Goal: Transaction & Acquisition: Purchase product/service

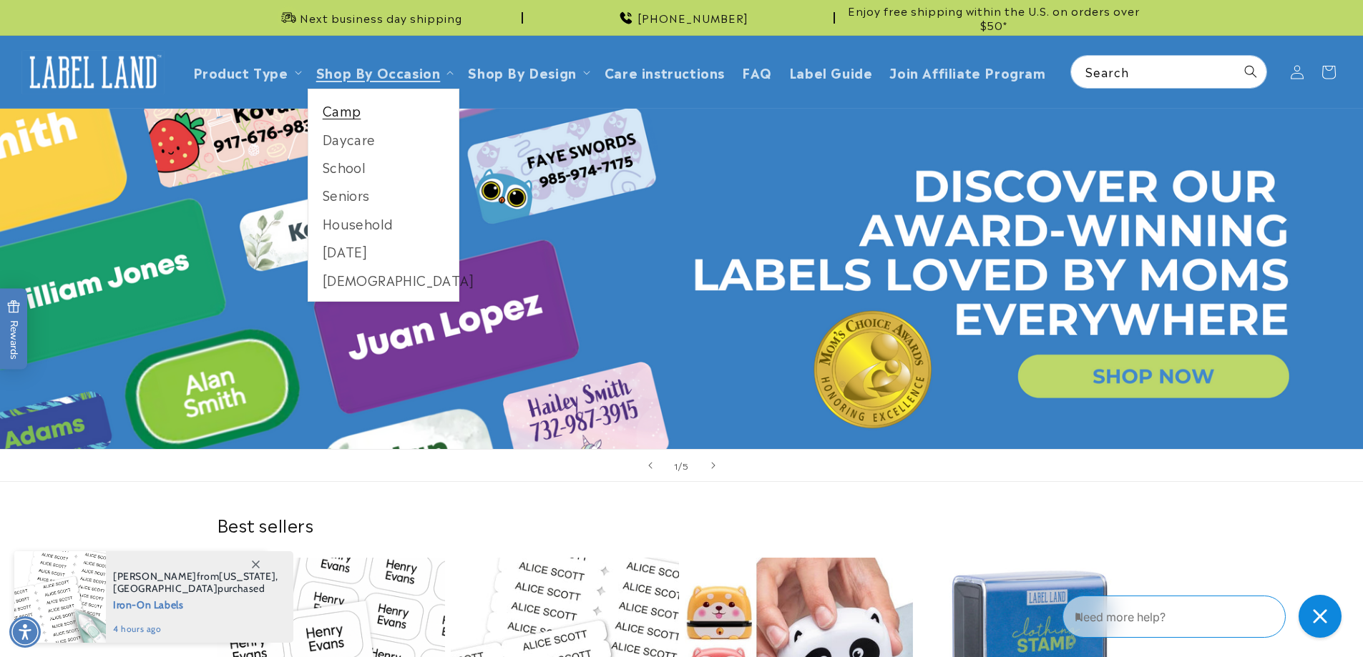
click at [349, 111] on link "Camp" at bounding box center [383, 111] width 151 height 28
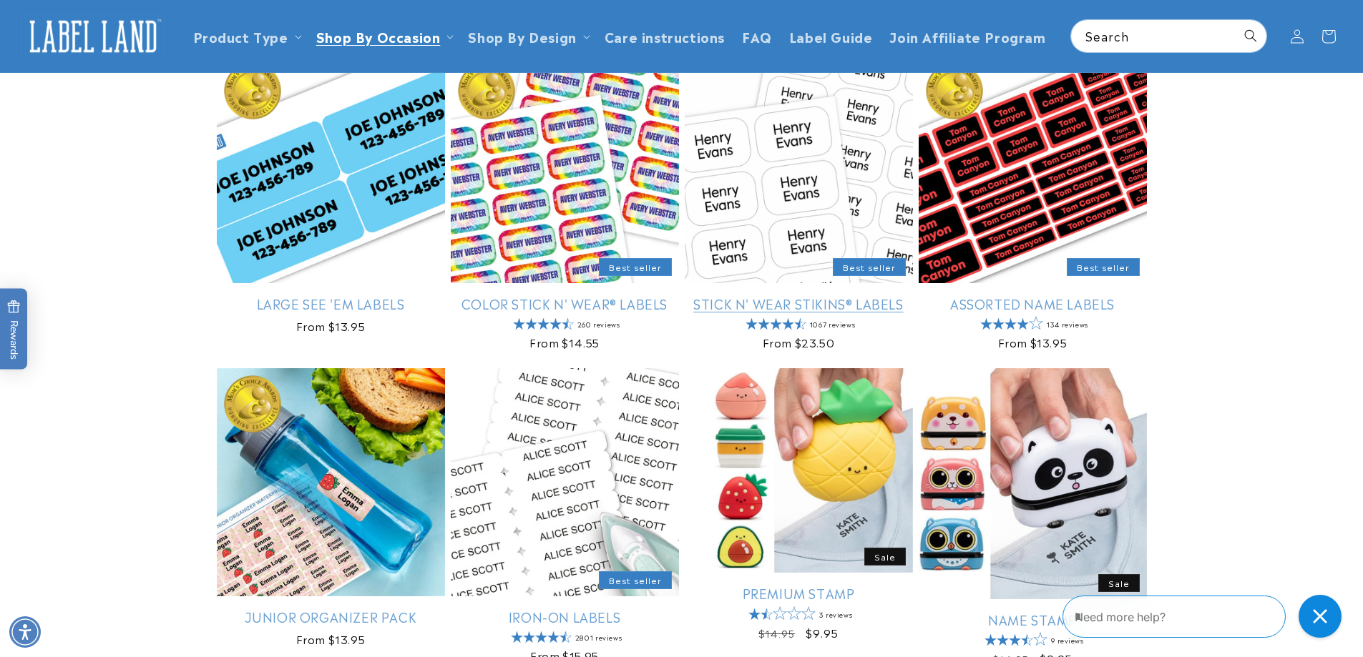
scroll to position [429, 0]
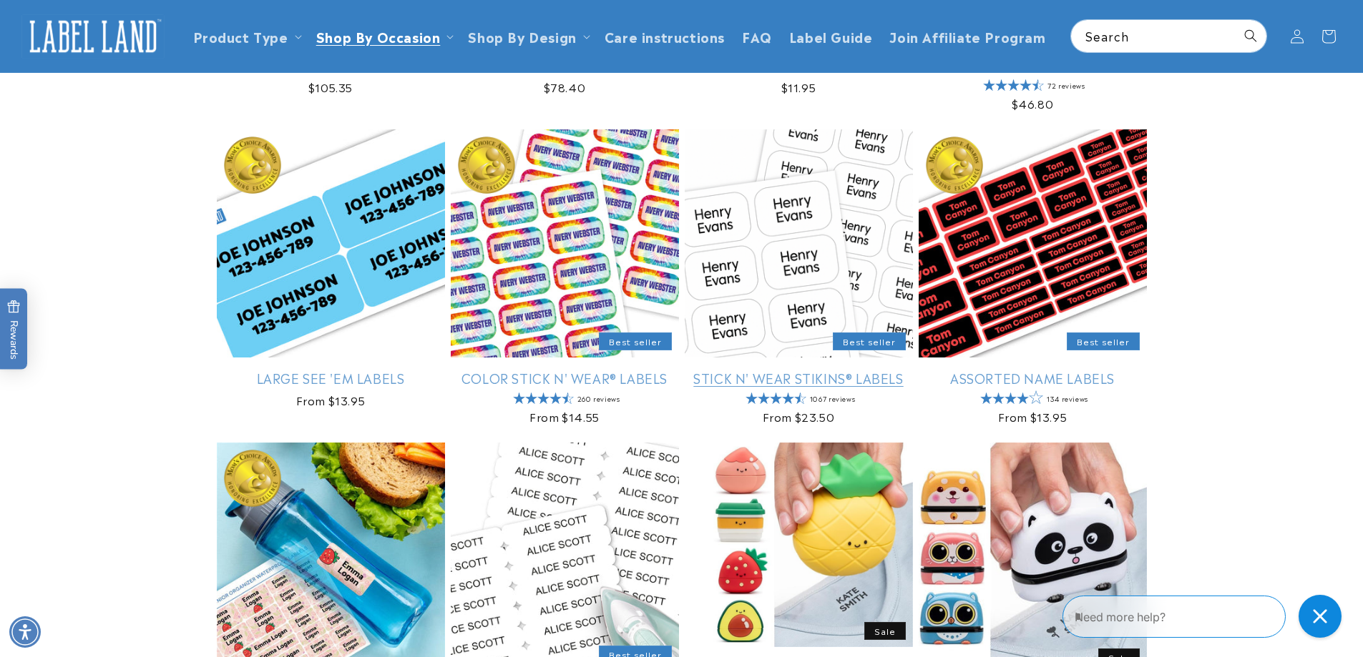
click at [791, 376] on link "Stick N' Wear Stikins® Labels" at bounding box center [799, 378] width 228 height 16
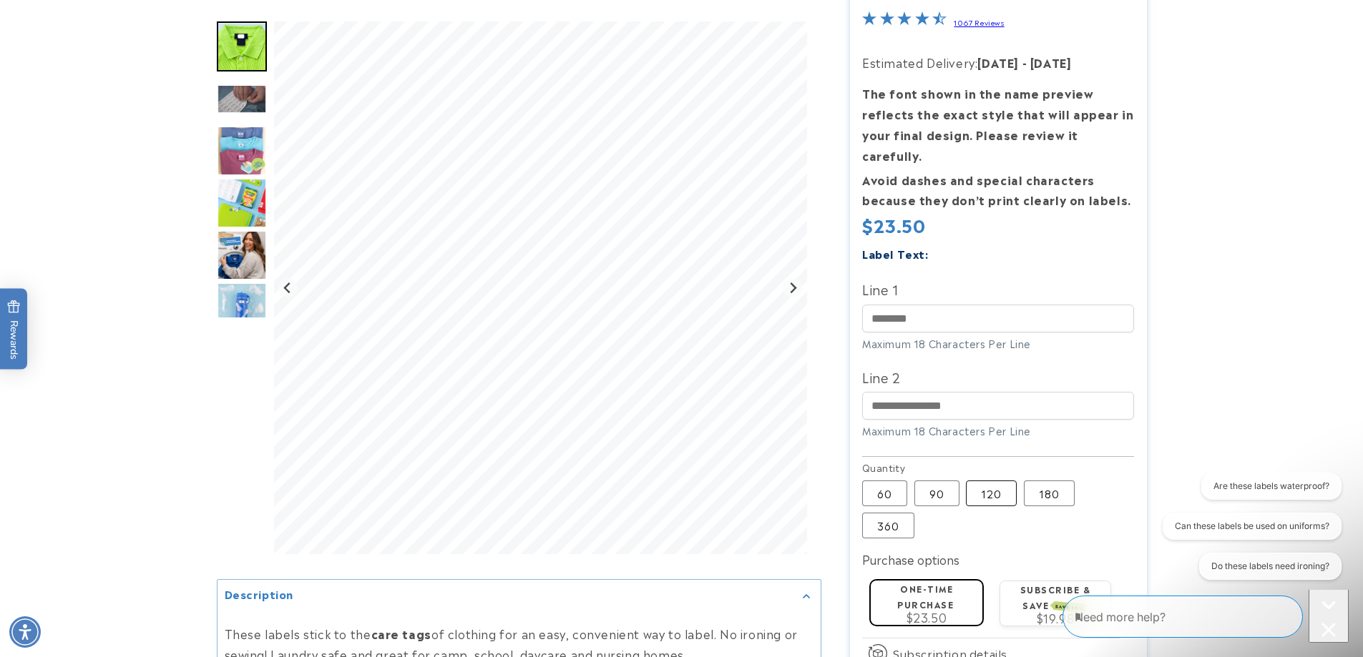
click at [999, 481] on label "120 Variant sold out or unavailable" at bounding box center [991, 494] width 51 height 26
click at [927, 305] on input "Line 1" at bounding box center [998, 319] width 272 height 28
type input "**********"
click at [929, 392] on input "Line 2" at bounding box center [998, 406] width 272 height 28
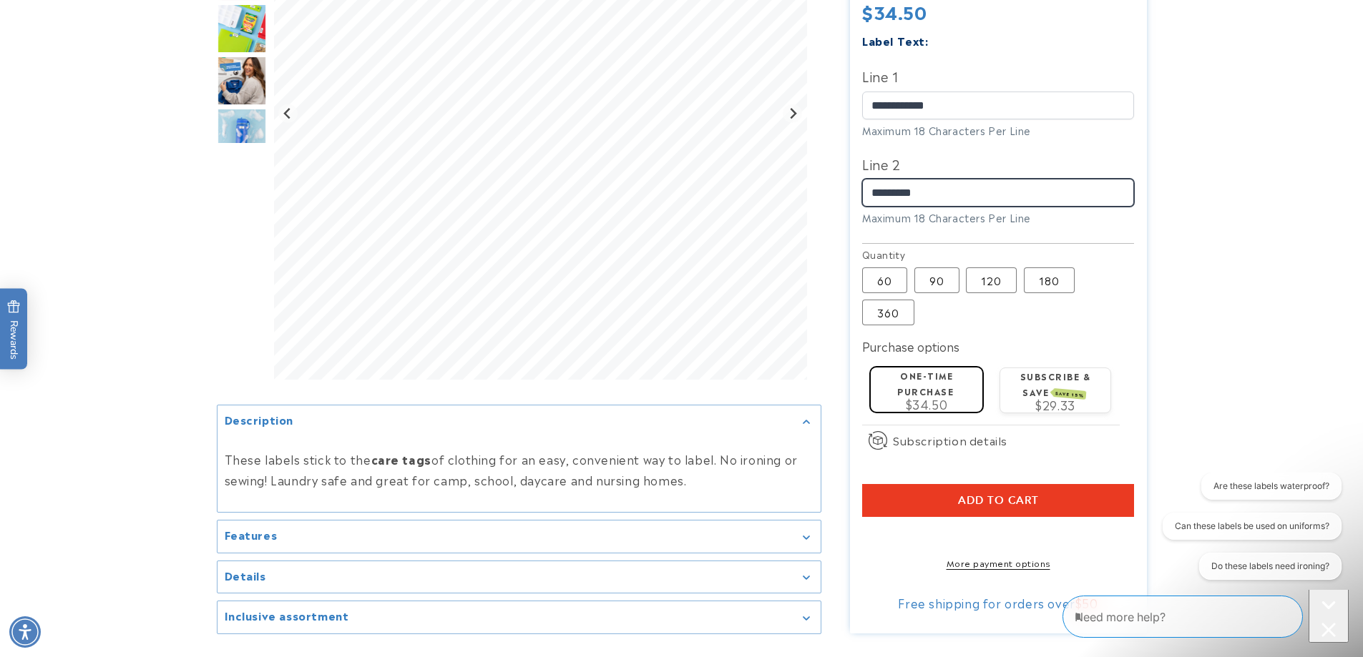
scroll to position [429, 0]
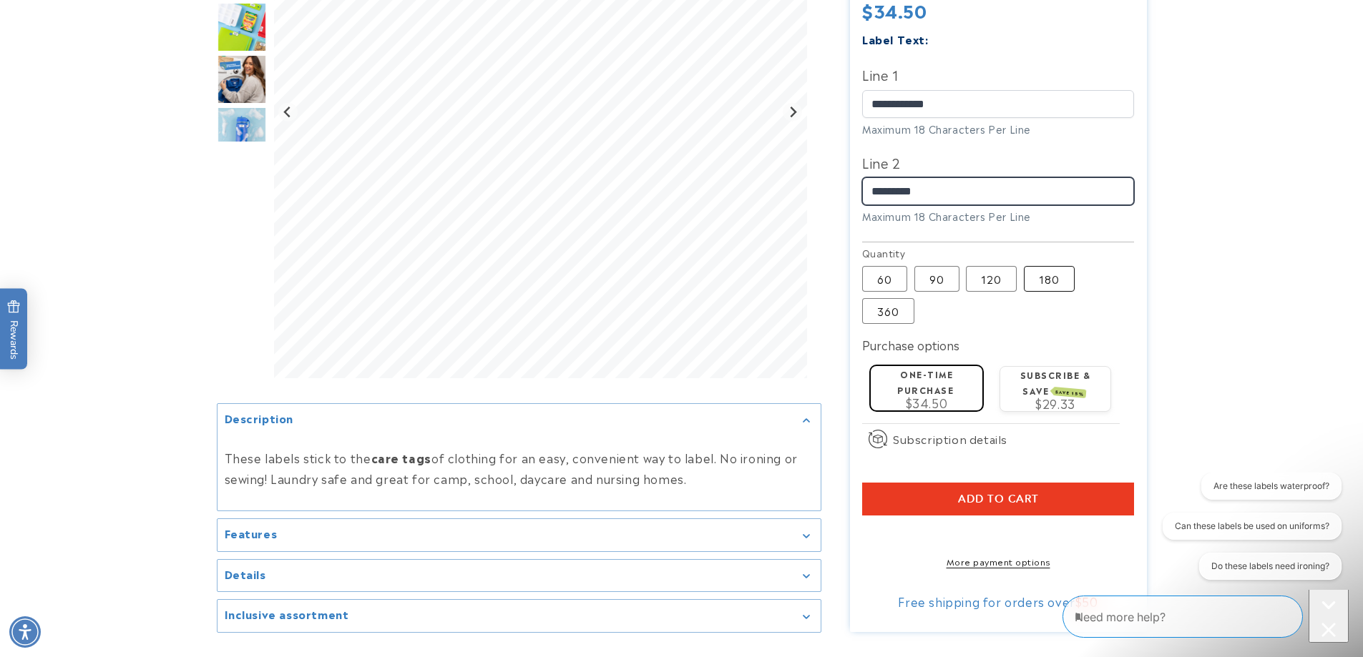
type input "*********"
click at [1054, 266] on label "180 Variant sold out or unavailable" at bounding box center [1049, 279] width 51 height 26
click at [993, 266] on label "120 Variant sold out or unavailable" at bounding box center [991, 279] width 51 height 26
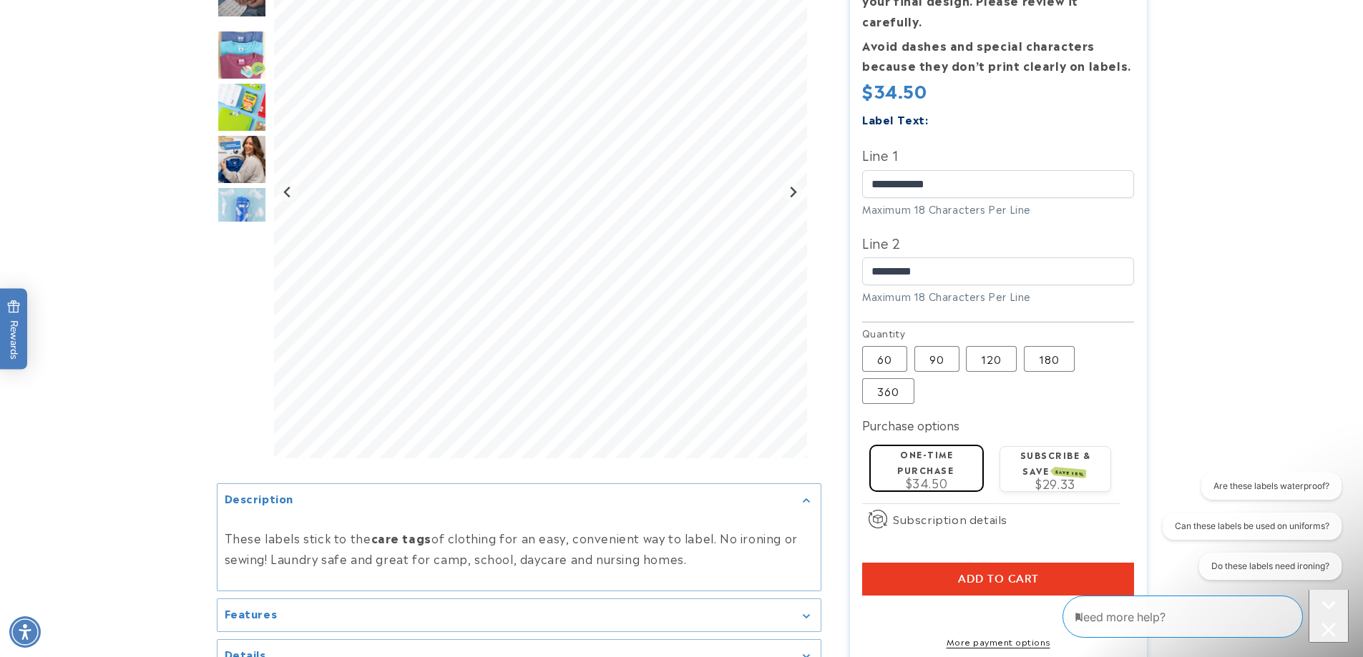
scroll to position [358, 0]
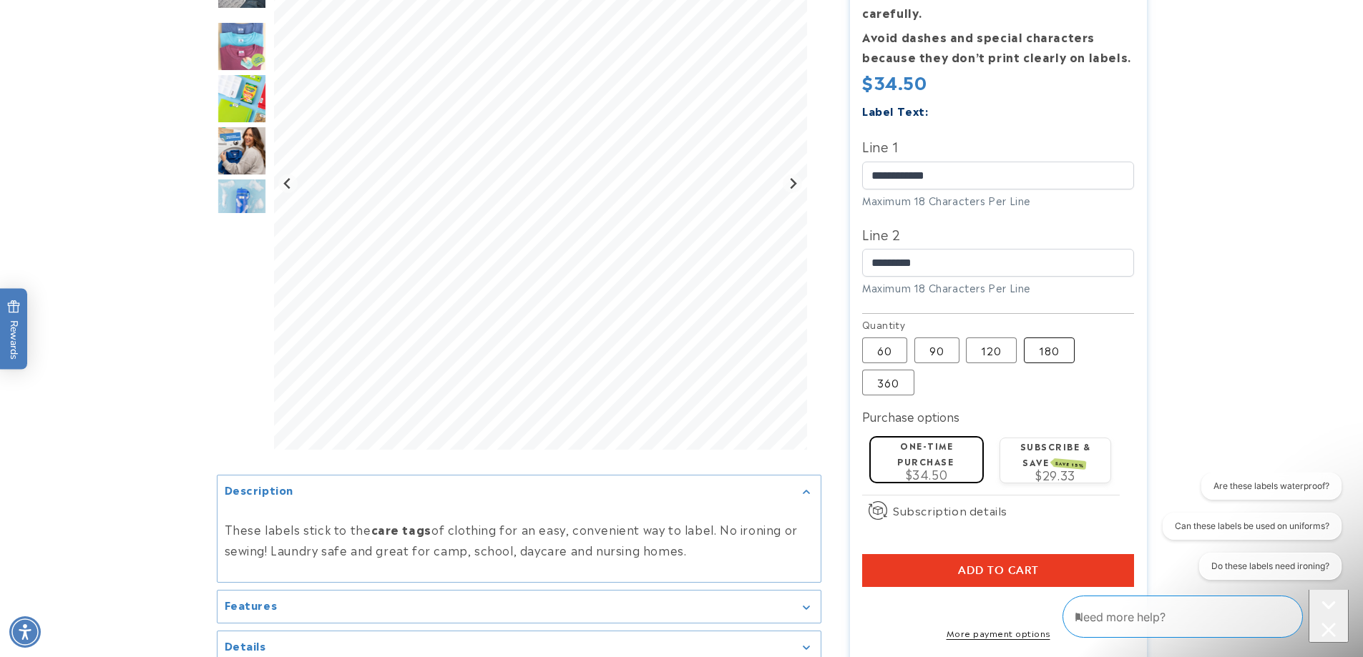
click at [1049, 338] on label "180 Variant sold out or unavailable" at bounding box center [1049, 351] width 51 height 26
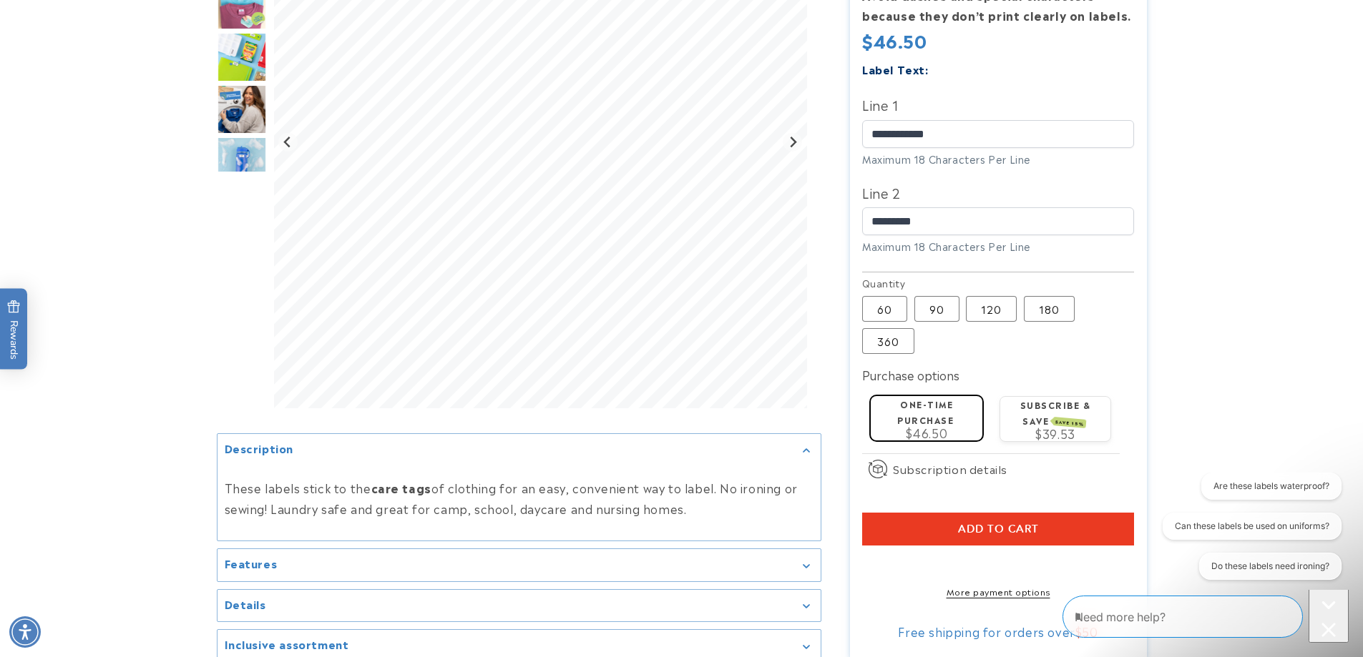
scroll to position [429, 0]
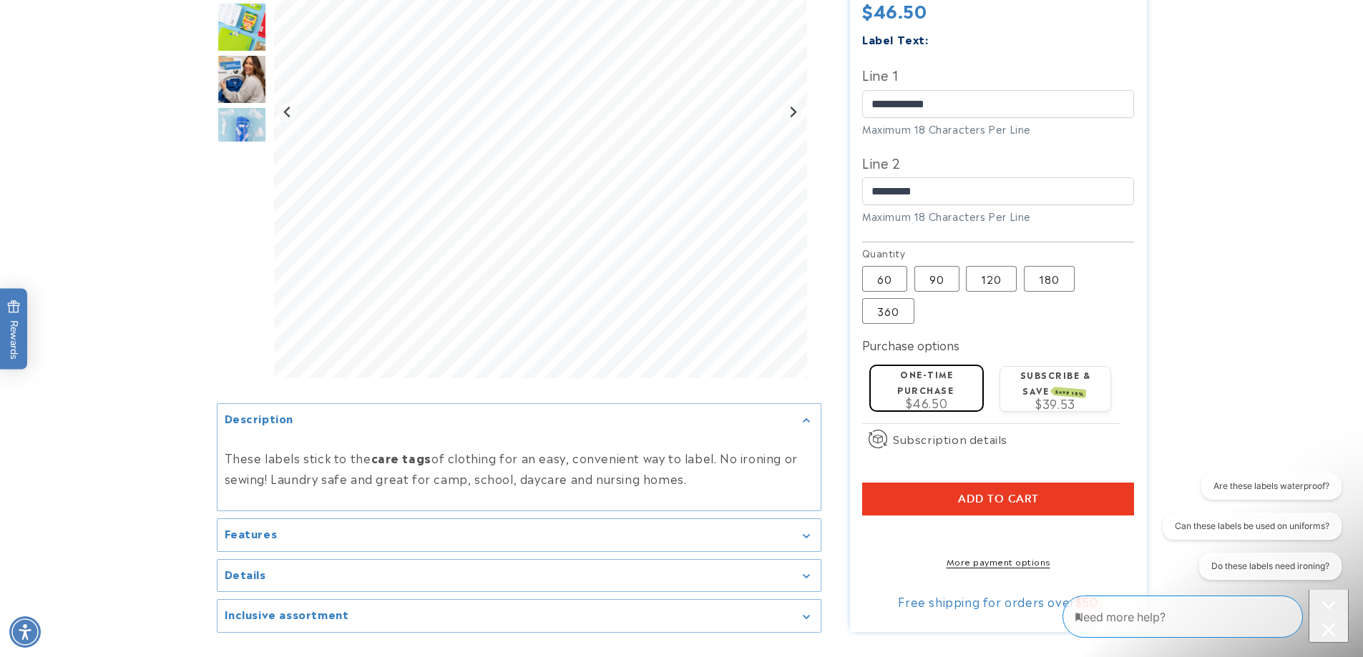
click at [1034, 493] on span "Add to cart" at bounding box center [998, 499] width 81 height 13
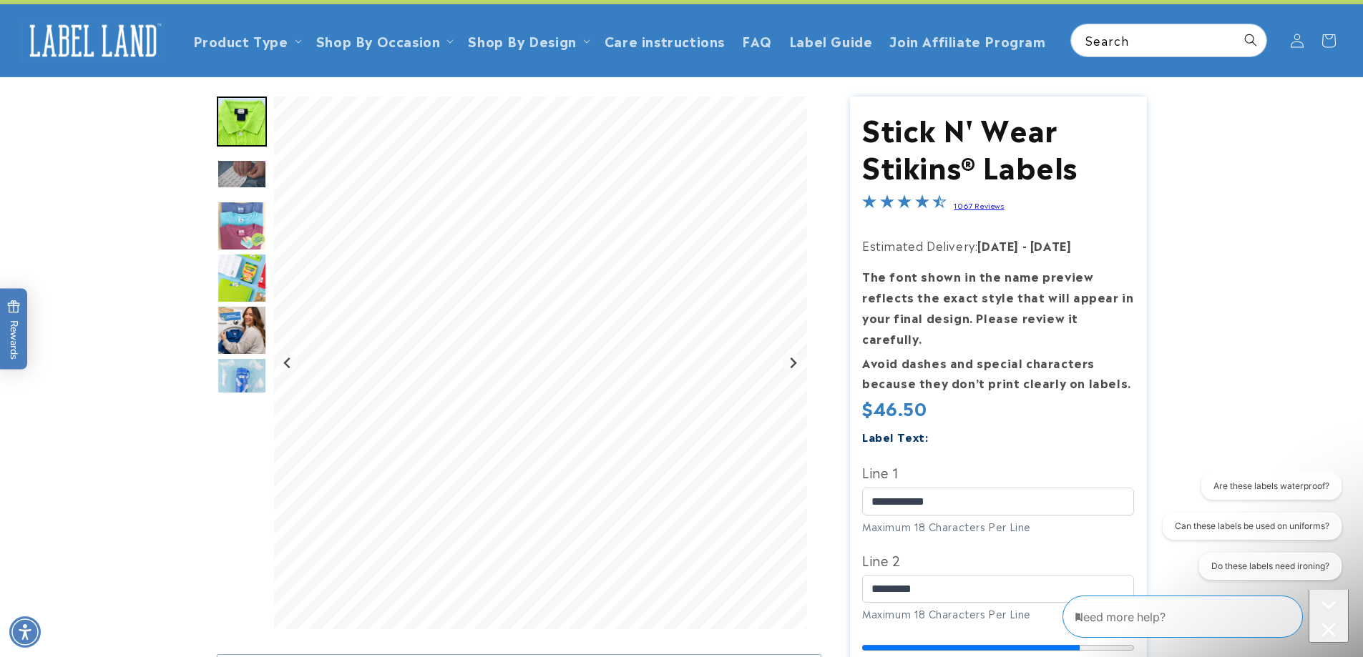
scroll to position [0, 0]
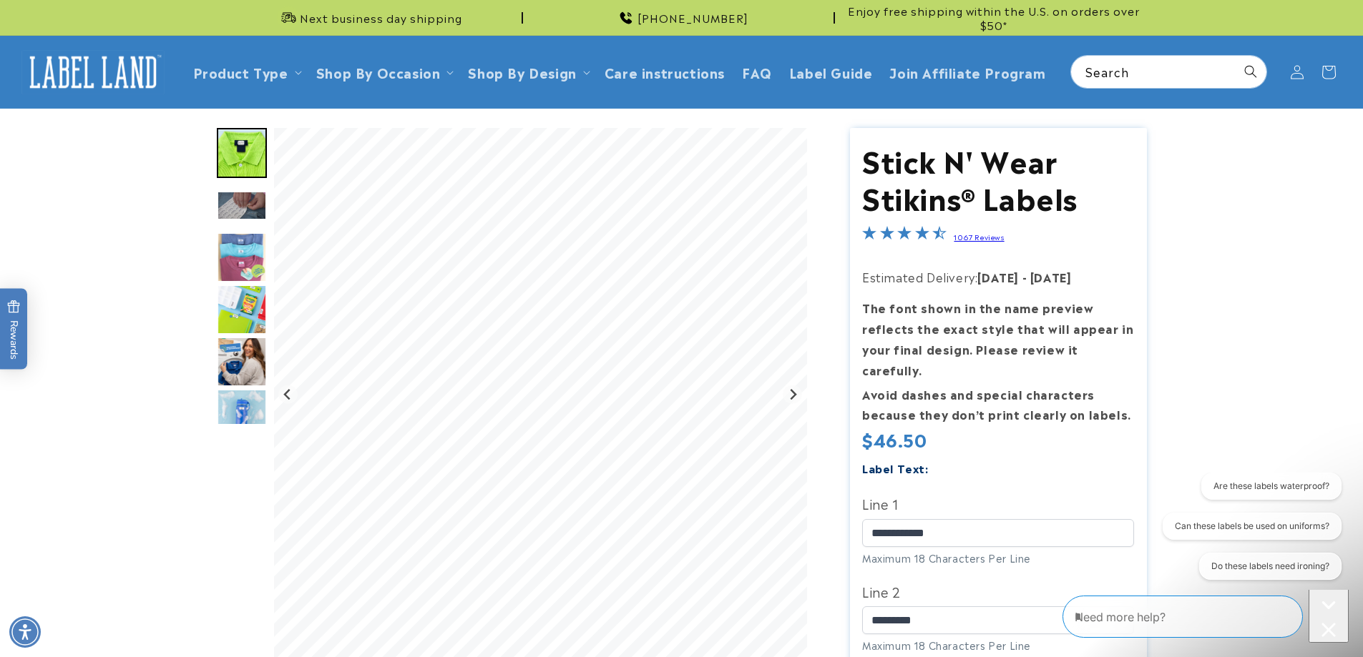
click at [1323, 623] on icon "Close conversation starters" at bounding box center [1328, 630] width 14 height 14
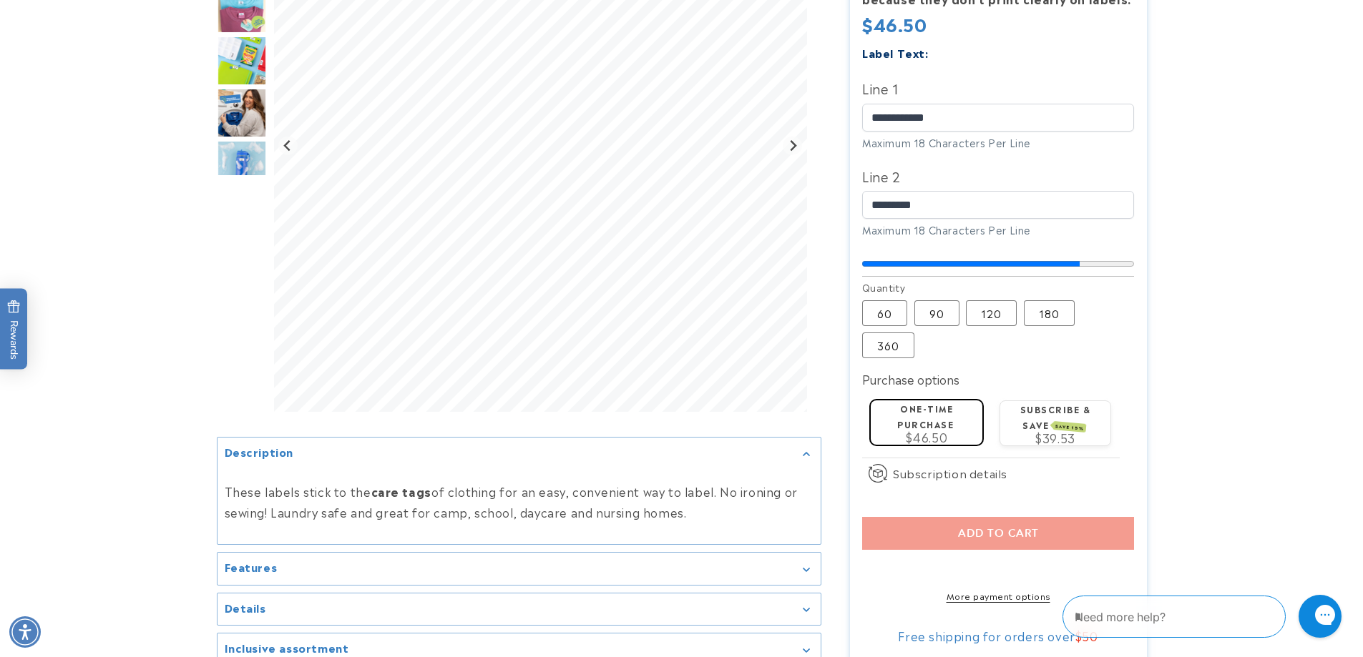
scroll to position [715, 0]
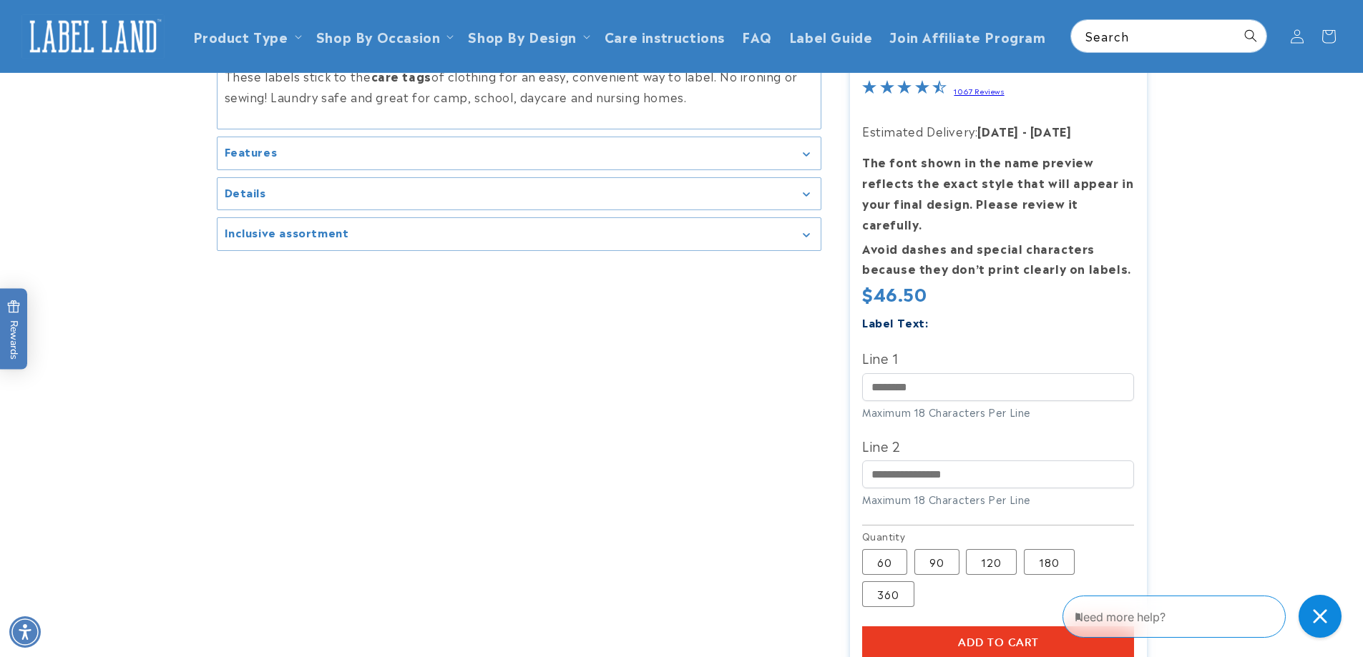
scroll to position [143, 0]
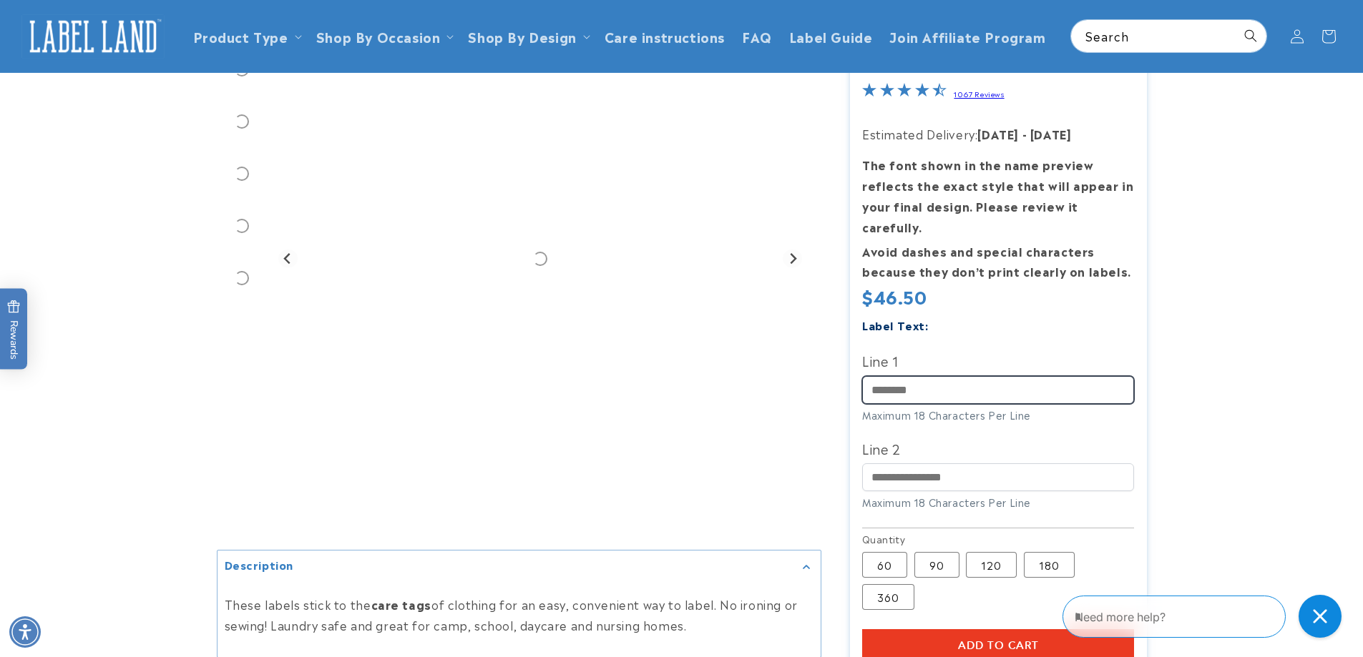
click at [881, 380] on input "Line 1" at bounding box center [998, 390] width 272 height 28
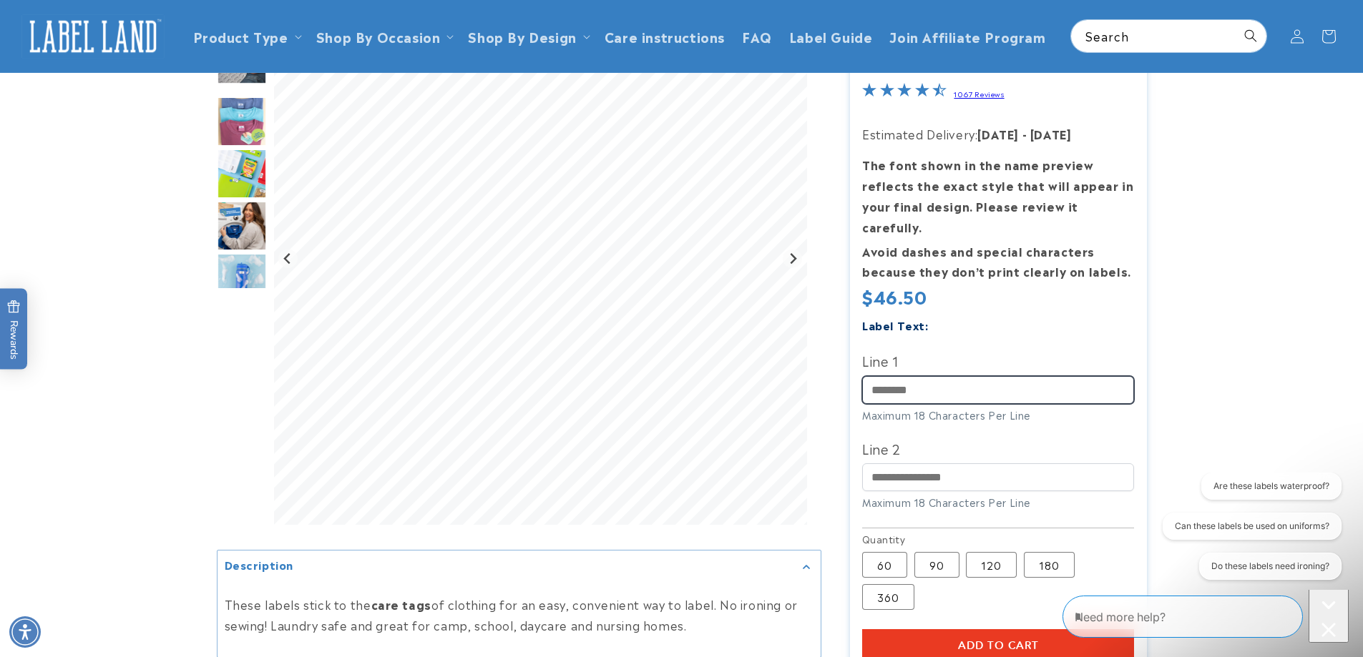
scroll to position [0, 0]
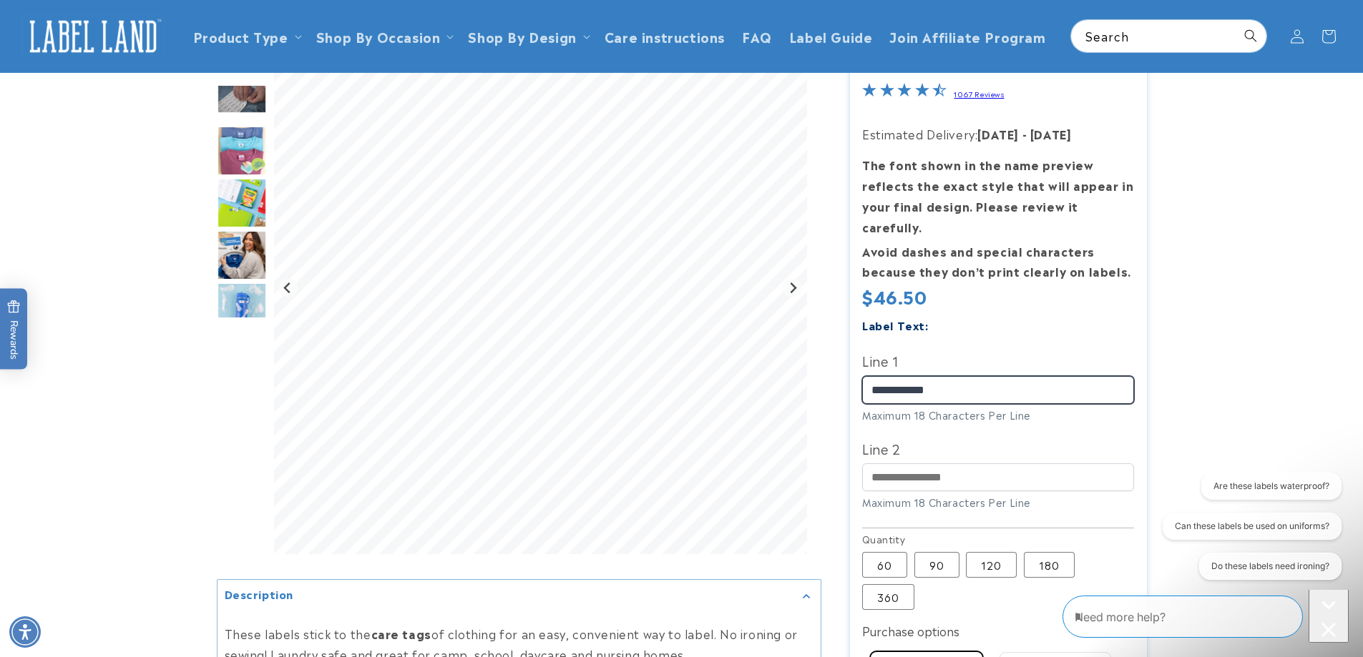
type input "**********"
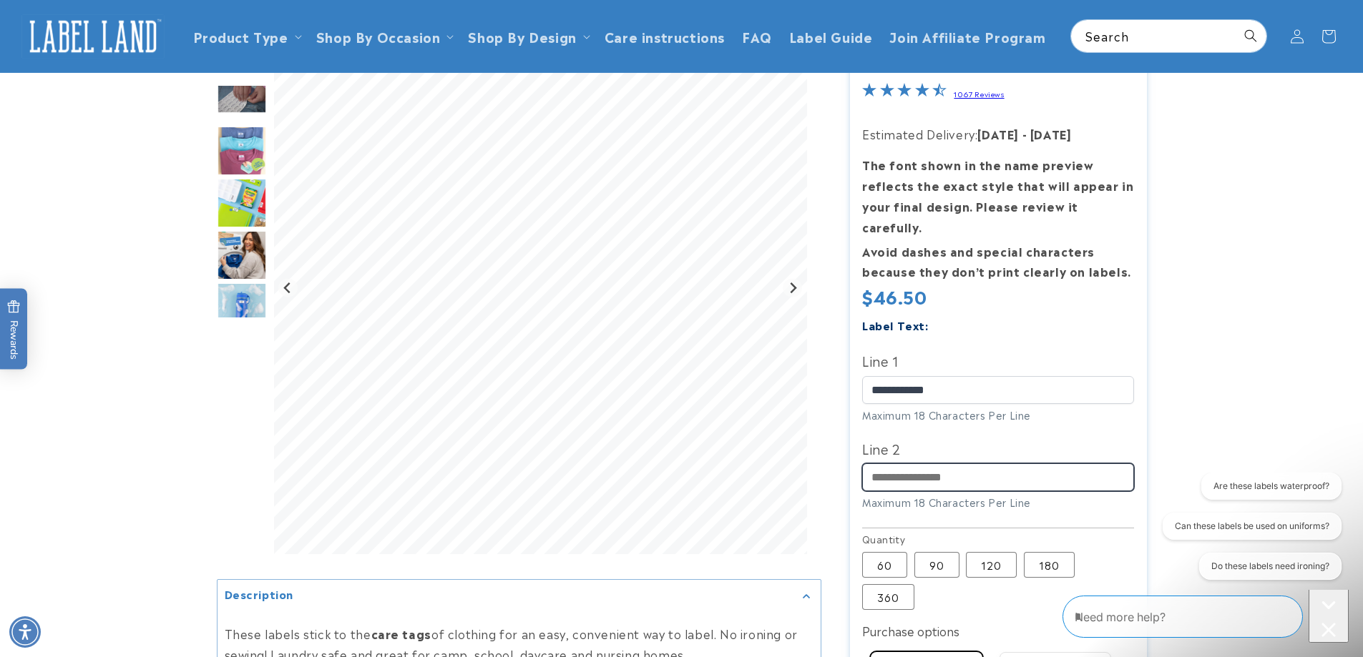
click at [948, 464] on input "Line 2" at bounding box center [998, 478] width 272 height 28
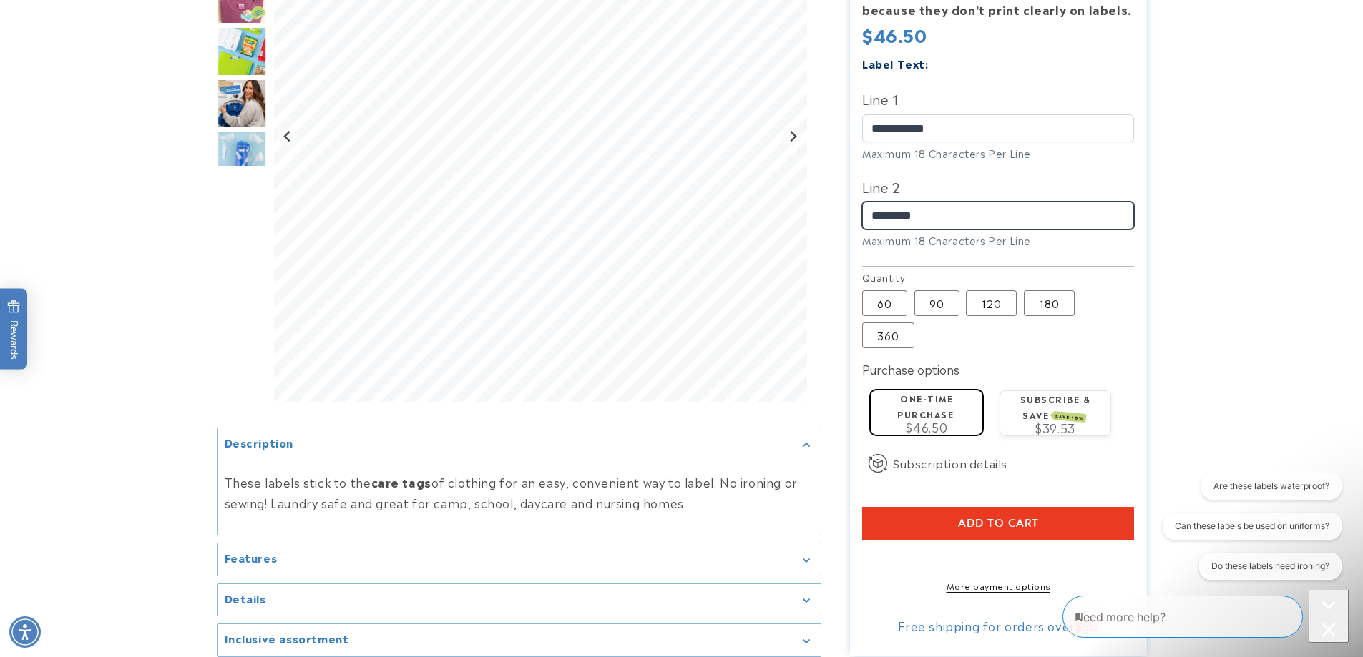
scroll to position [429, 0]
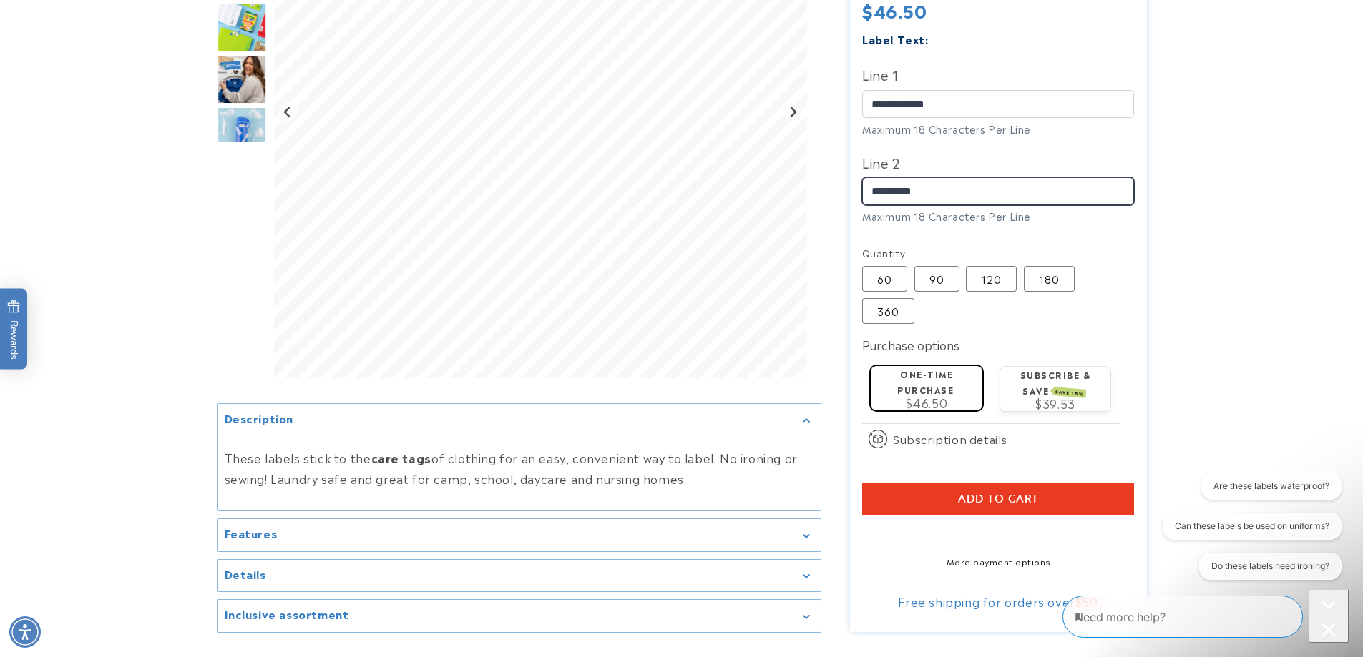
type input "*********"
click at [984, 493] on span "Add to cart" at bounding box center [998, 499] width 81 height 13
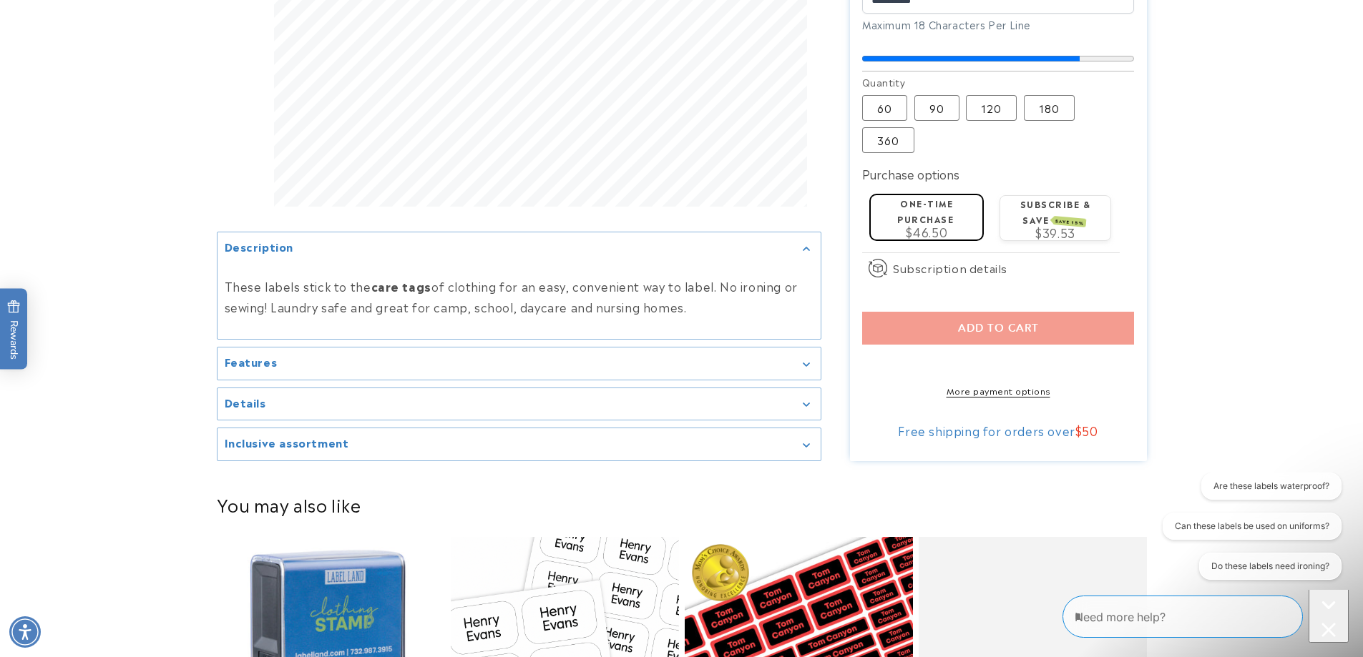
scroll to position [644, 0]
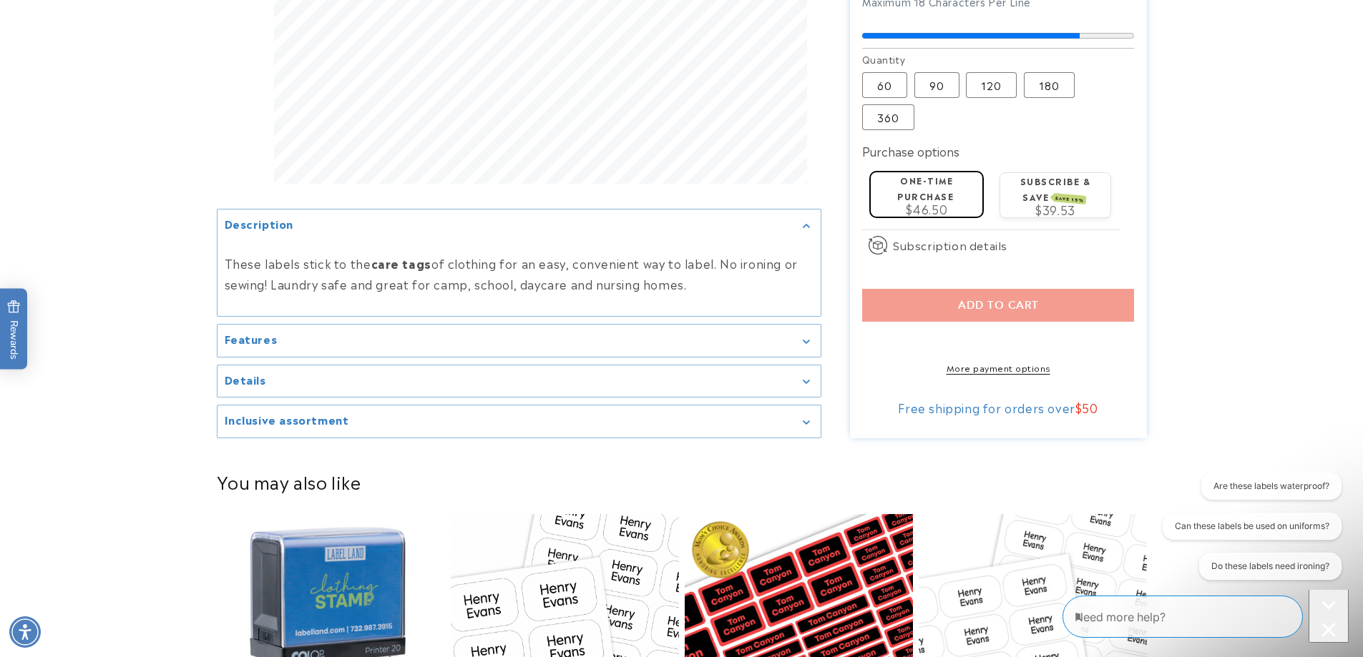
click at [807, 340] on icon "Gallery Viewer" at bounding box center [806, 342] width 6 height 4
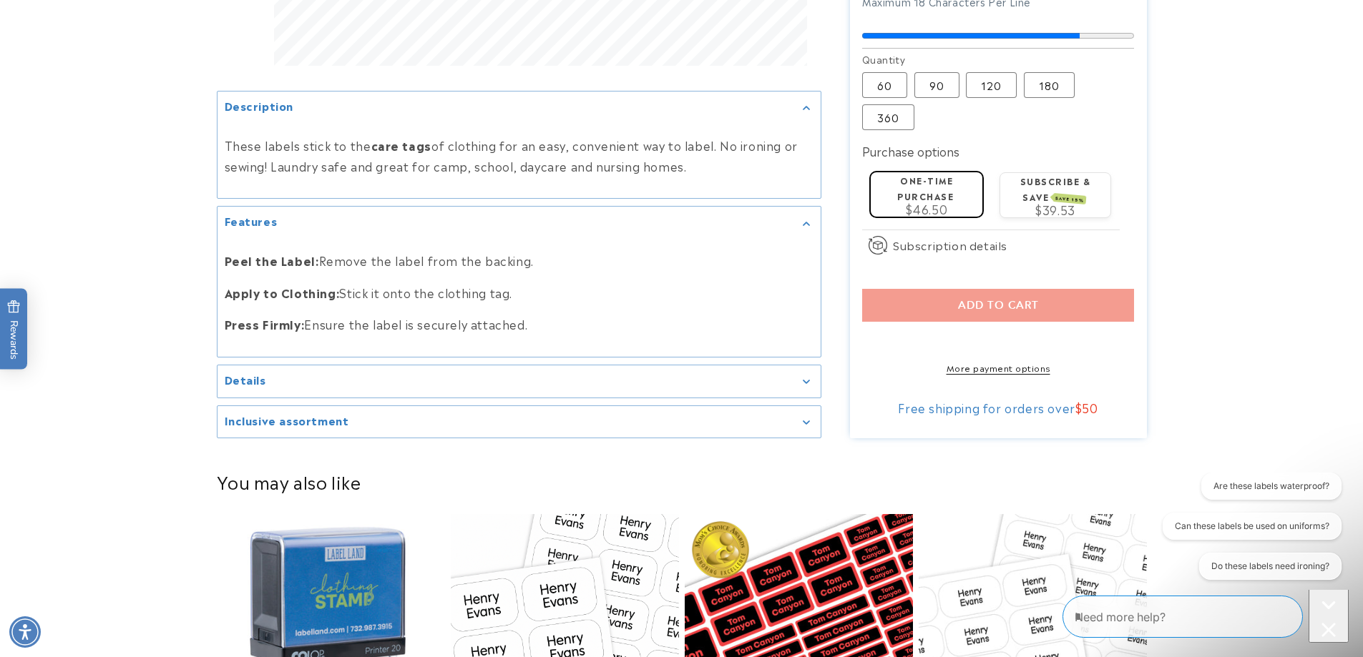
click at [803, 380] on icon "Gallery Viewer" at bounding box center [806, 382] width 7 height 4
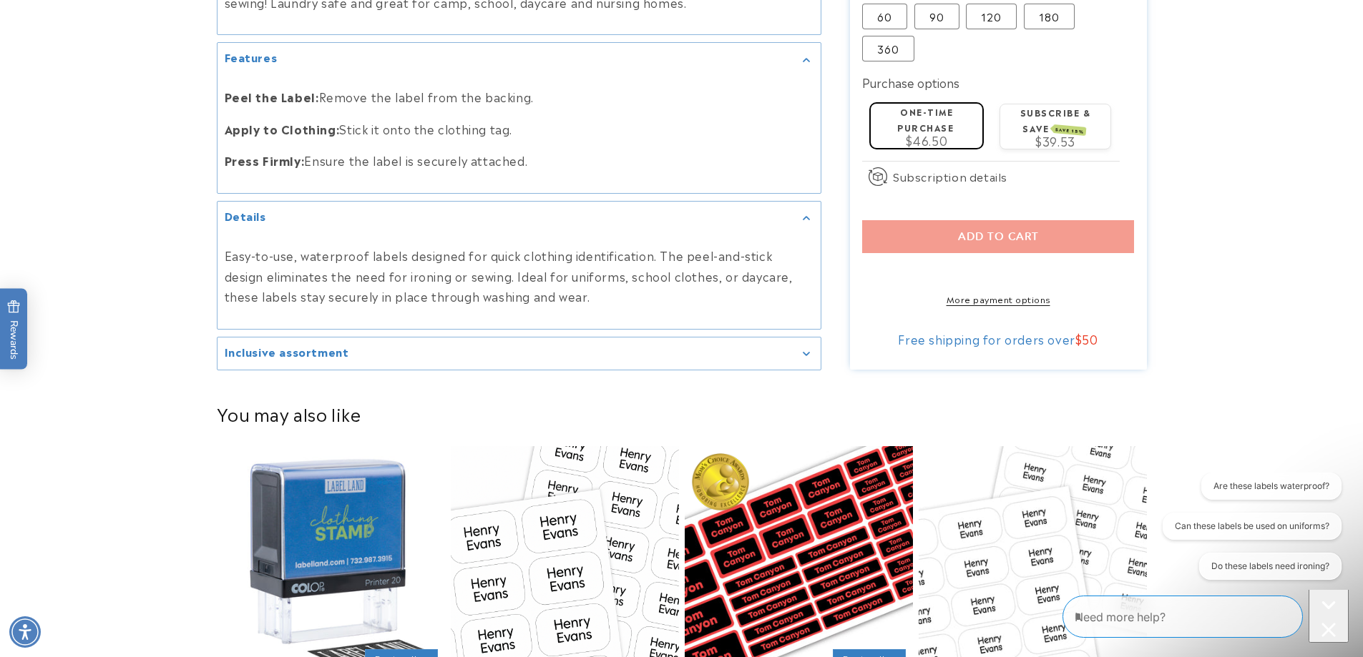
scroll to position [787, 0]
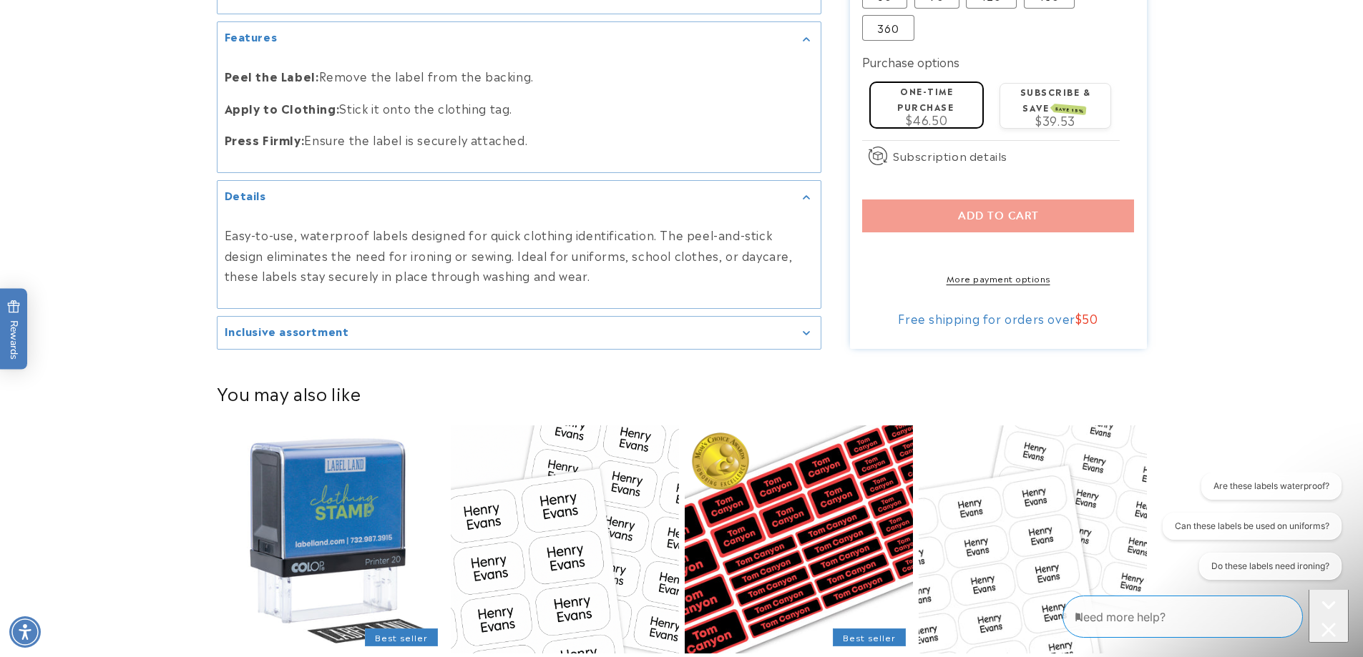
click at [652, 342] on summary "Inclusive assortment" at bounding box center [518, 333] width 603 height 32
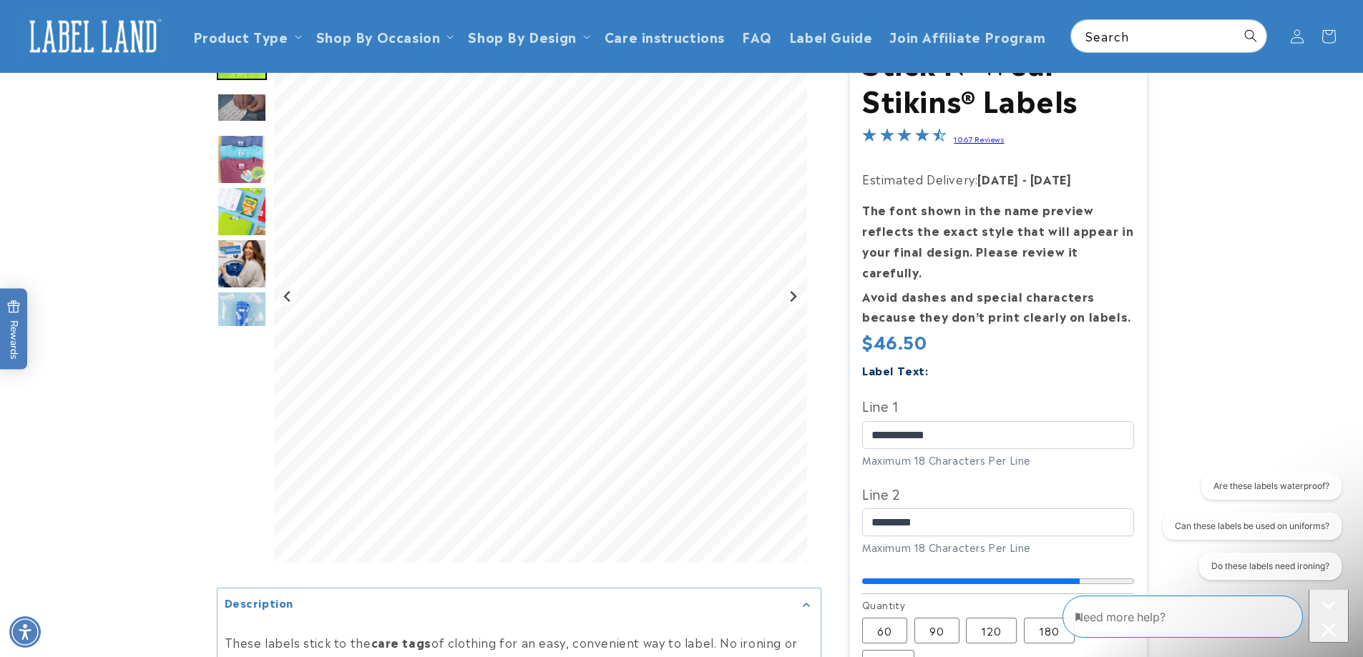
scroll to position [0, 0]
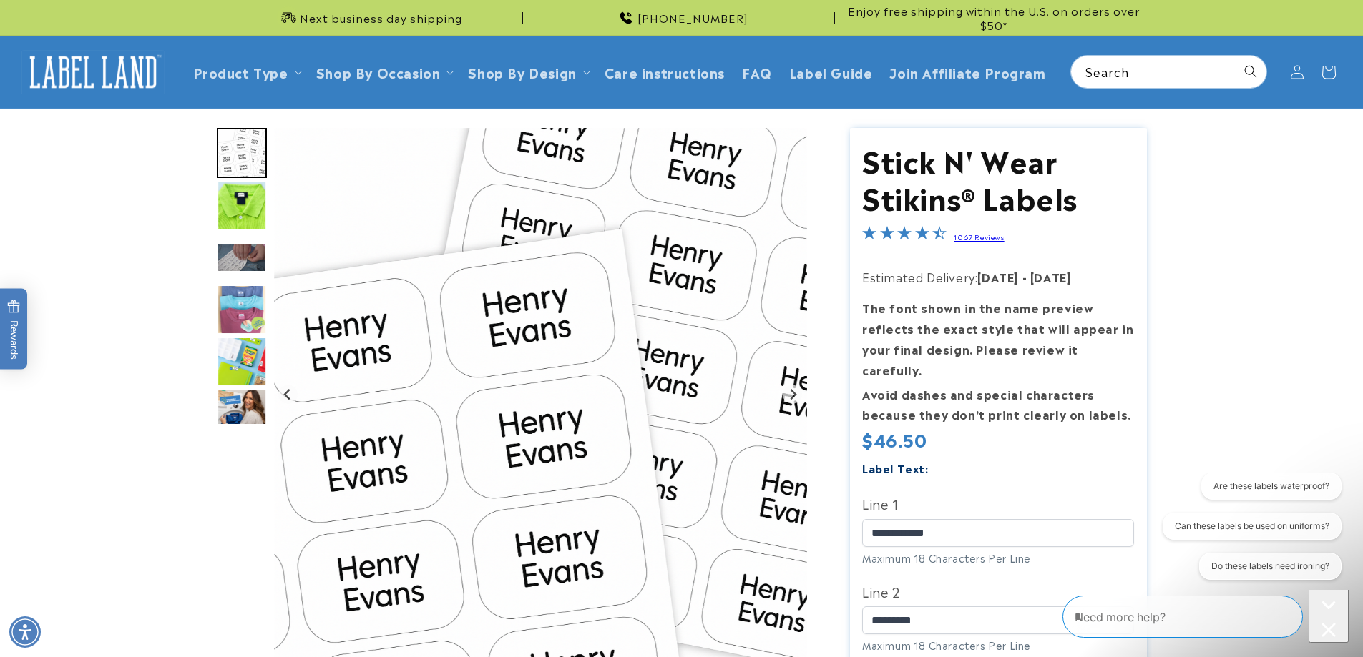
click at [245, 215] on img "Go to slide 2" at bounding box center [242, 205] width 50 height 50
drag, startPoint x: 263, startPoint y: 210, endPoint x: 550, endPoint y: 285, distance: 297.0
click at [550, 285] on img "Gallery Viewer" at bounding box center [540, 394] width 533 height 533
click at [245, 265] on img "Go to slide 3" at bounding box center [242, 257] width 50 height 29
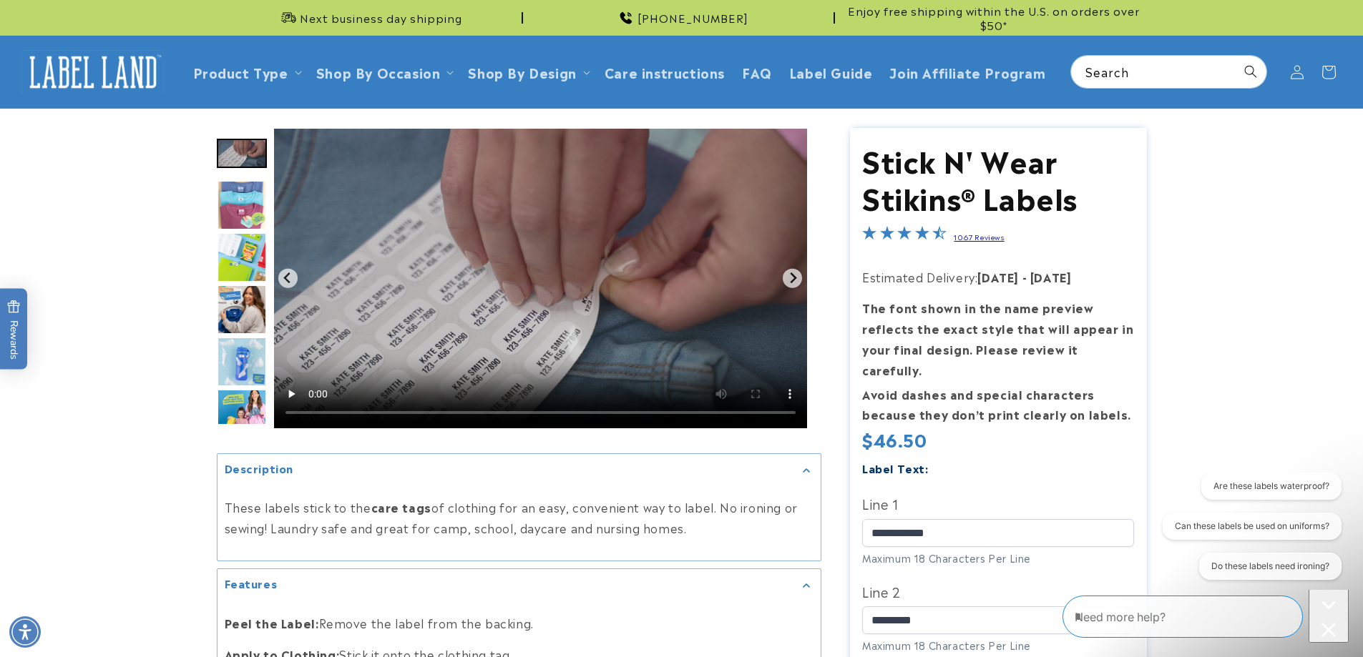
click at [250, 323] on img "Go to slide 6" at bounding box center [242, 310] width 50 height 50
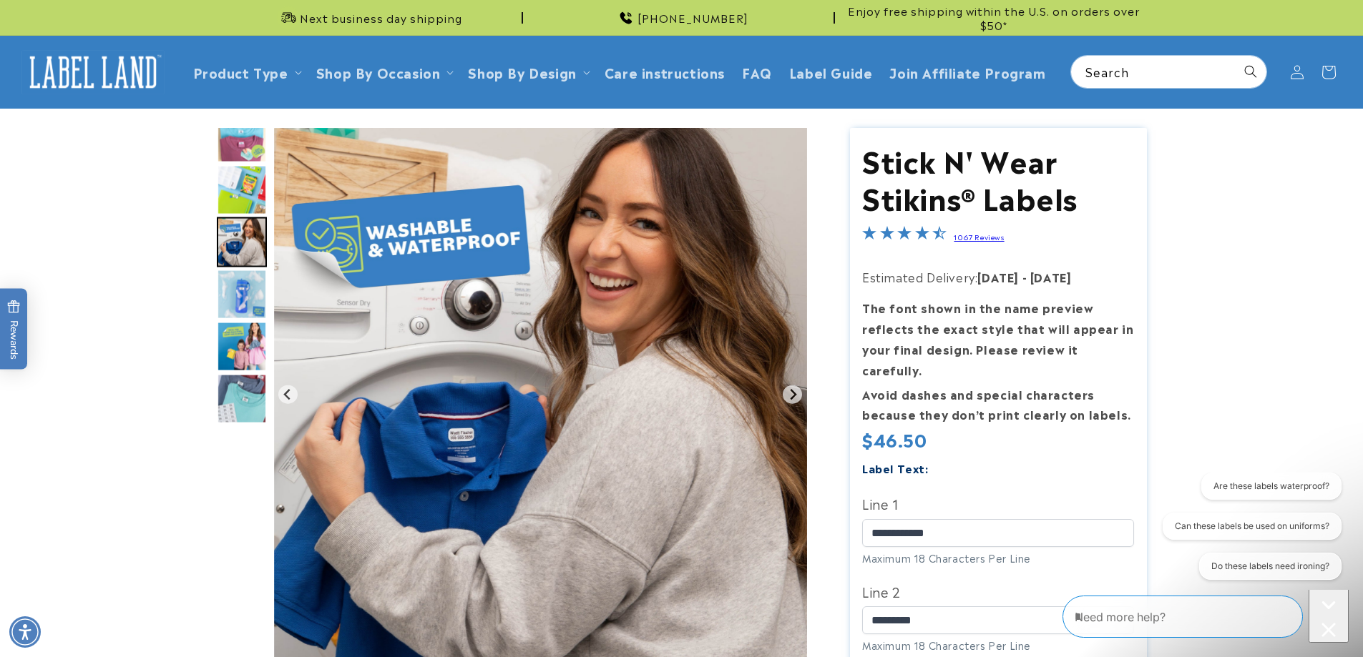
click at [250, 299] on img "Go to slide 7" at bounding box center [242, 295] width 50 height 50
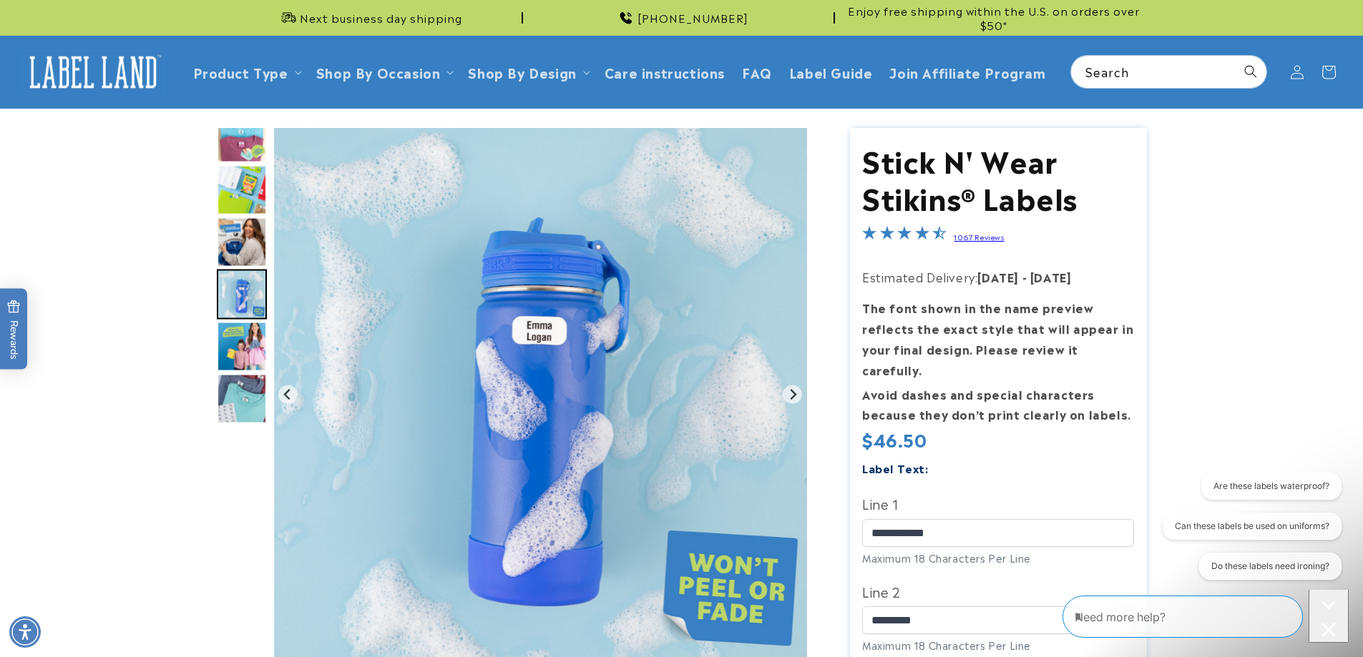
click at [238, 145] on img "Go to slide 4" at bounding box center [242, 138] width 50 height 50
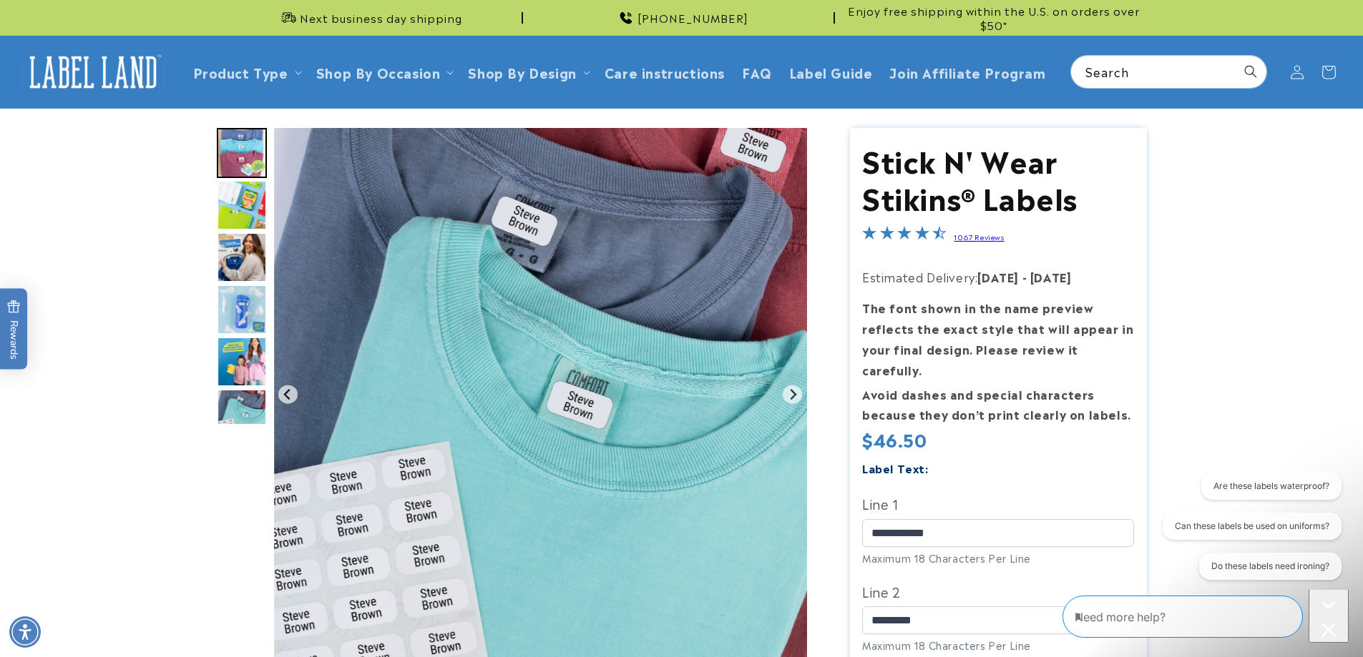
click at [225, 215] on img "Go to slide 5" at bounding box center [242, 205] width 50 height 50
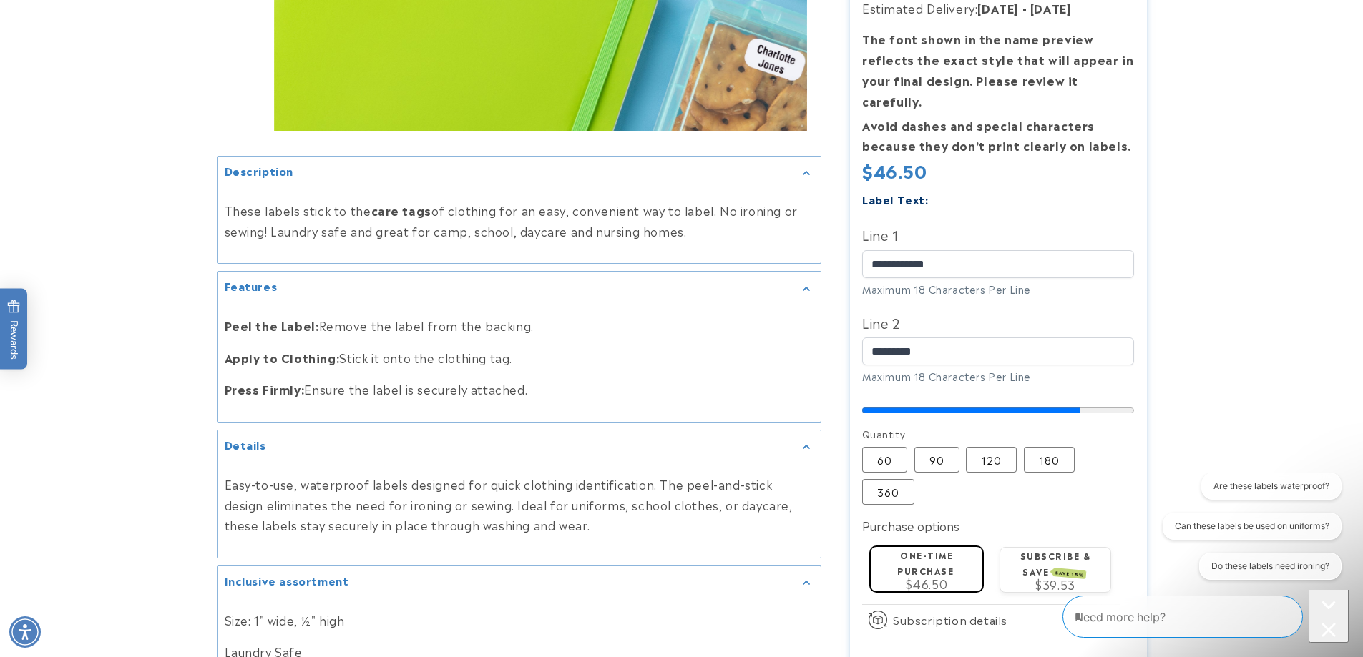
scroll to position [572, 0]
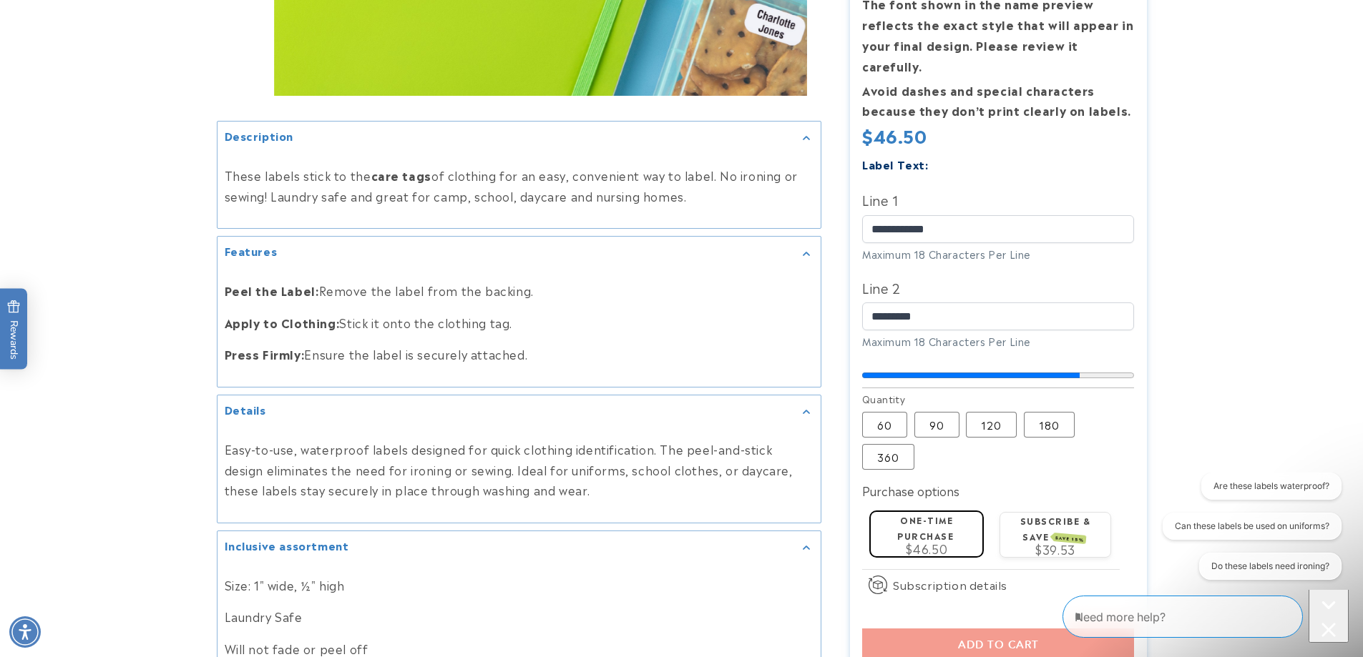
drag, startPoint x: 322, startPoint y: 356, endPoint x: 427, endPoint y: 359, distance: 105.2
click at [371, 359] on p "Press Firmly: Ensure the label is securely attached." at bounding box center [519, 354] width 589 height 21
drag, startPoint x: 660, startPoint y: 359, endPoint x: 733, endPoint y: 359, distance: 72.3
click at [733, 359] on p "Press Firmly: Ensure the label is securely attached." at bounding box center [519, 354] width 589 height 21
drag, startPoint x: 552, startPoint y: 364, endPoint x: 175, endPoint y: 362, distance: 377.0
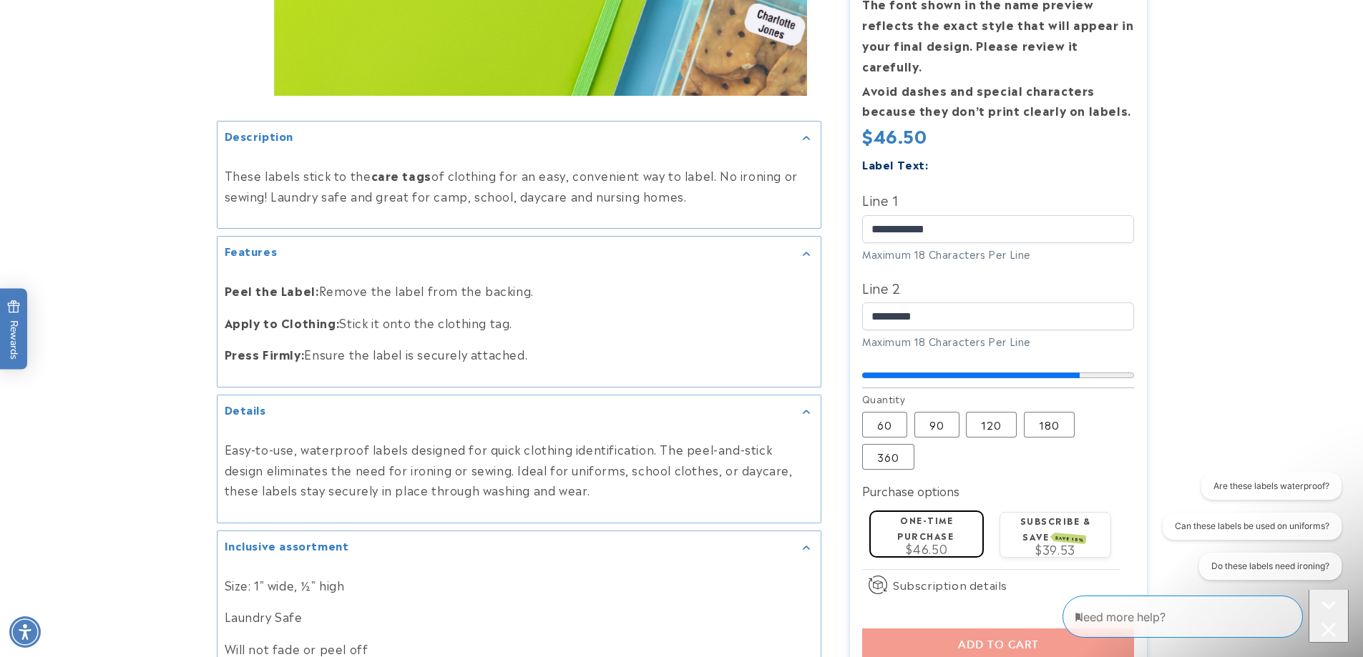
click at [175, 362] on product-info at bounding box center [681, 160] width 1363 height 1248
click at [471, 257] on div "Features" at bounding box center [519, 253] width 589 height 11
